Goal: Information Seeking & Learning: Learn about a topic

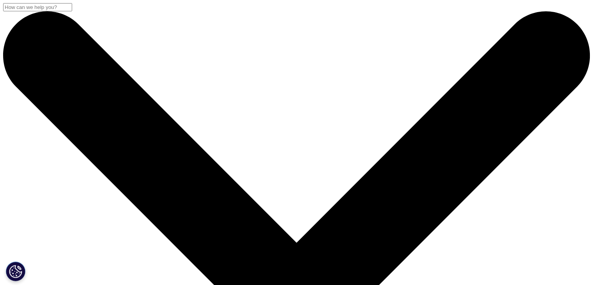
click at [72, 11] on input "Search" at bounding box center [37, 7] width 69 height 8
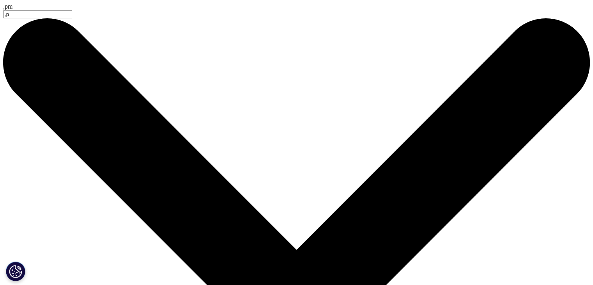
type input ","
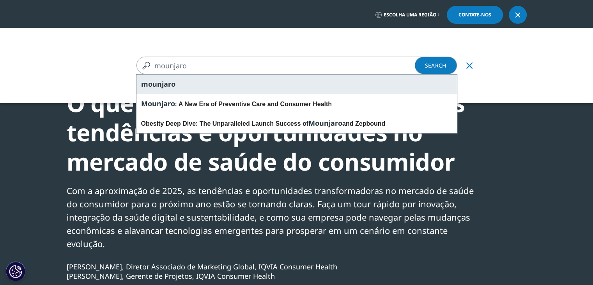
type input "mounjaro"
click at [173, 81] on span "mounjaro" at bounding box center [158, 83] width 34 height 9
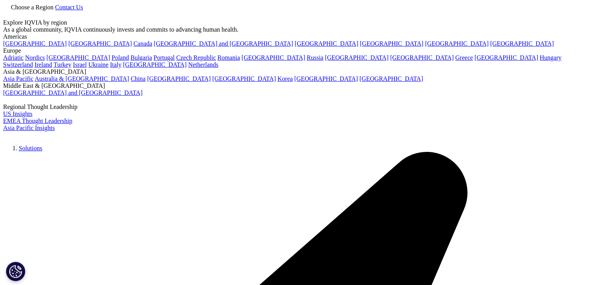
type input "mounjaro"
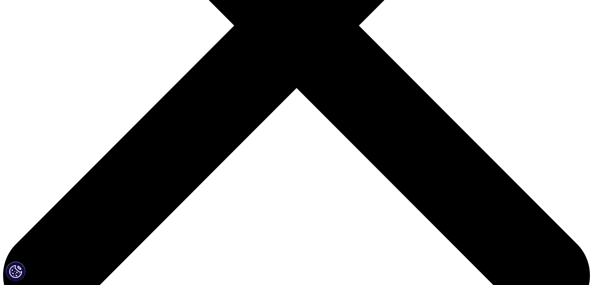
scroll to position [351, 0]
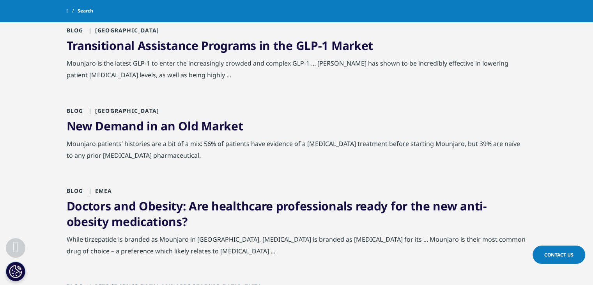
click at [214, 126] on link "New Demand in an Old Market" at bounding box center [155, 126] width 177 height 16
